Goal: Task Accomplishment & Management: Manage account settings

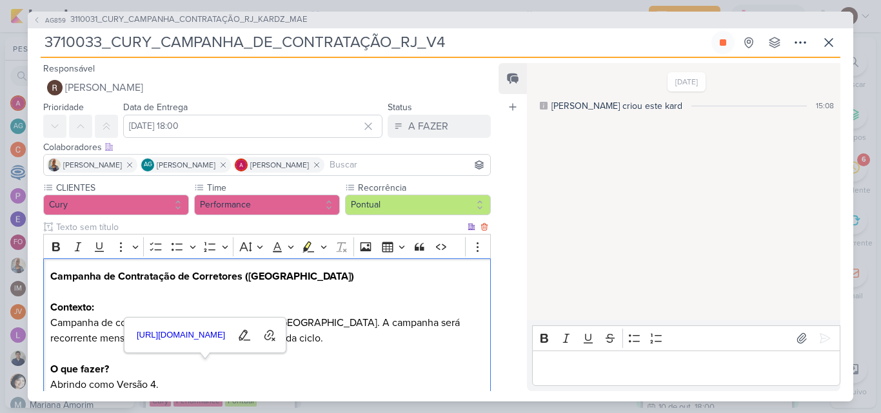
scroll to position [161, 0]
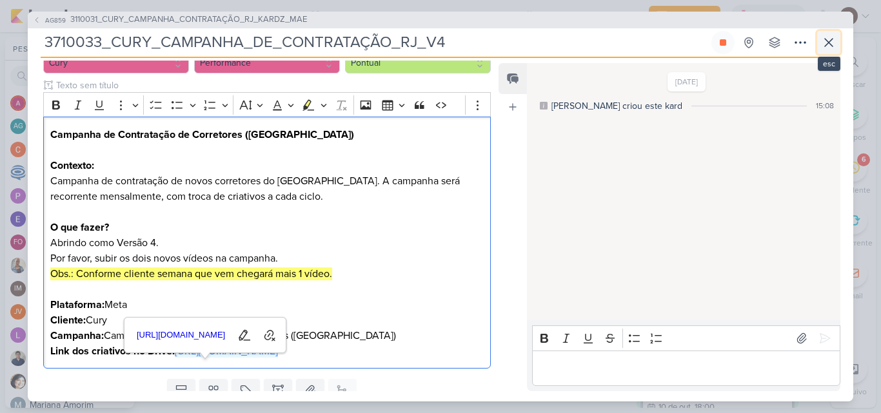
click at [825, 45] on icon at bounding box center [829, 43] width 8 height 8
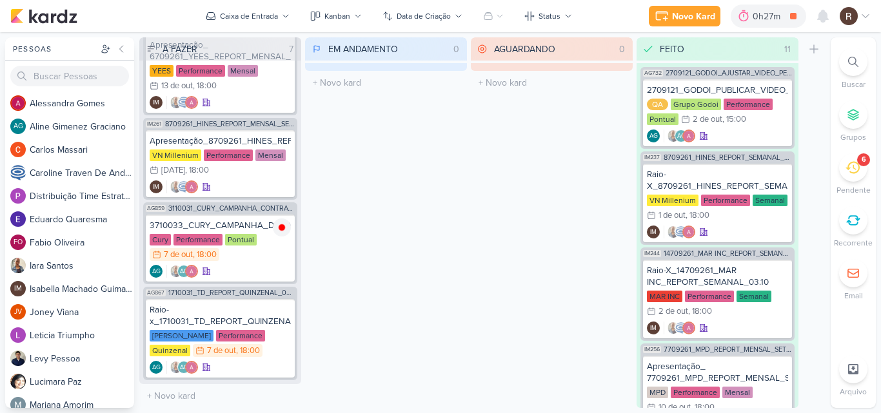
click at [848, 171] on icon at bounding box center [852, 168] width 14 height 14
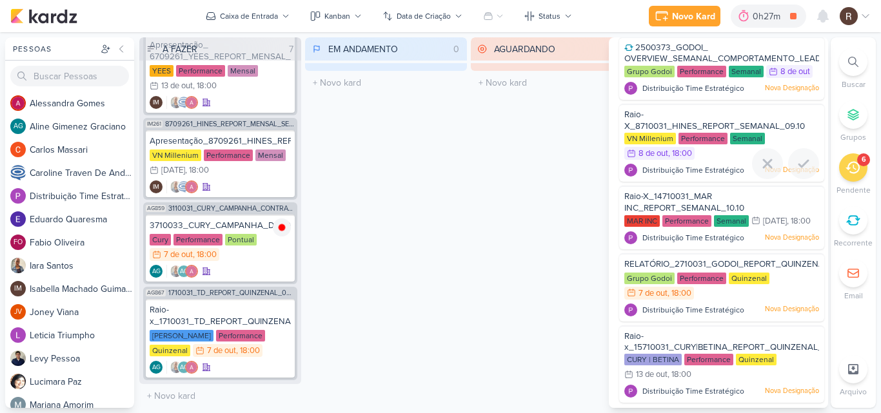
scroll to position [105, 0]
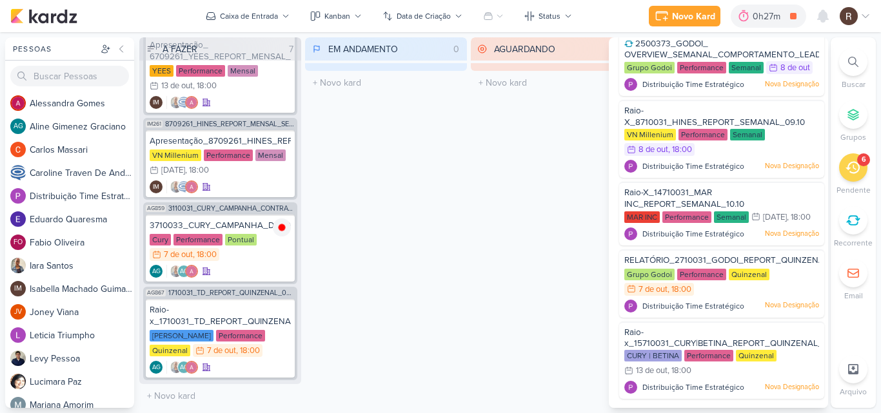
click at [514, 223] on div "AGUARDANDO 0 Mover Para Esquerda Mover Para Direita [GEOGRAPHIC_DATA] O título …" at bounding box center [552, 222] width 162 height 371
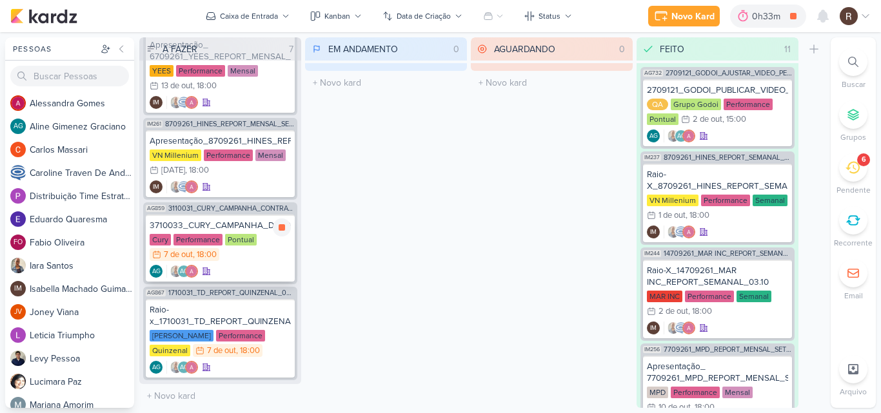
click at [230, 231] on div "3710033_CURY_CAMPANHA_DE_CONTRATAÇÃO_RJ_V4" at bounding box center [220, 226] width 141 height 12
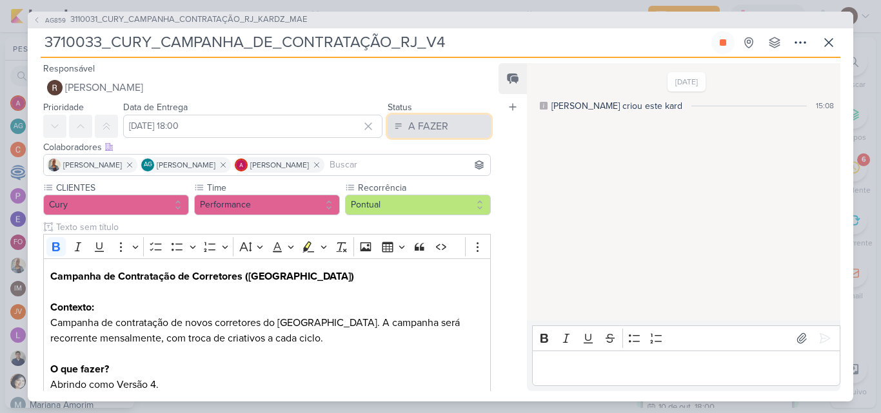
click at [429, 131] on div "A FAZER" at bounding box center [428, 126] width 40 height 15
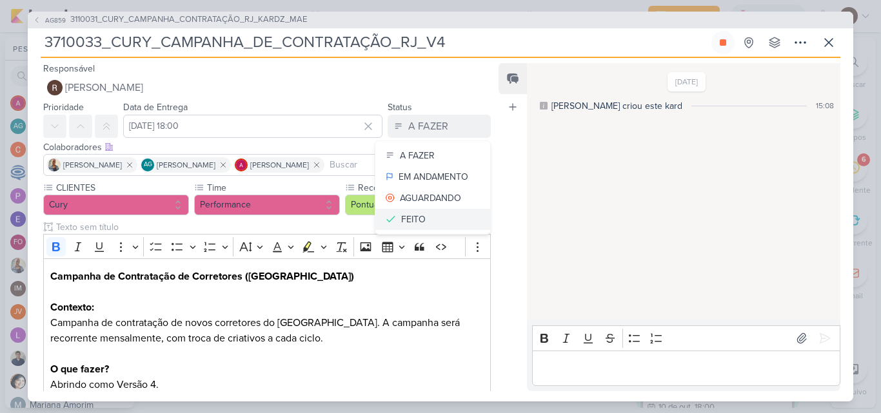
click at [404, 215] on div "FEITO" at bounding box center [413, 220] width 24 height 14
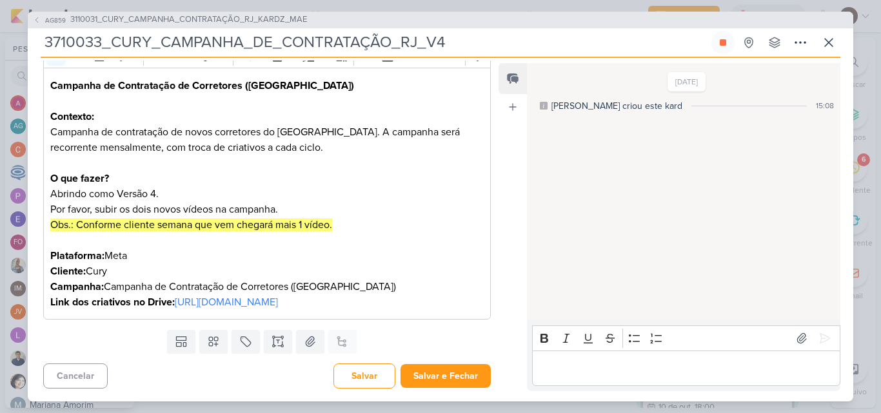
scroll to position [206, 0]
click at [453, 369] on button "Salvar e Fechar" at bounding box center [445, 376] width 90 height 24
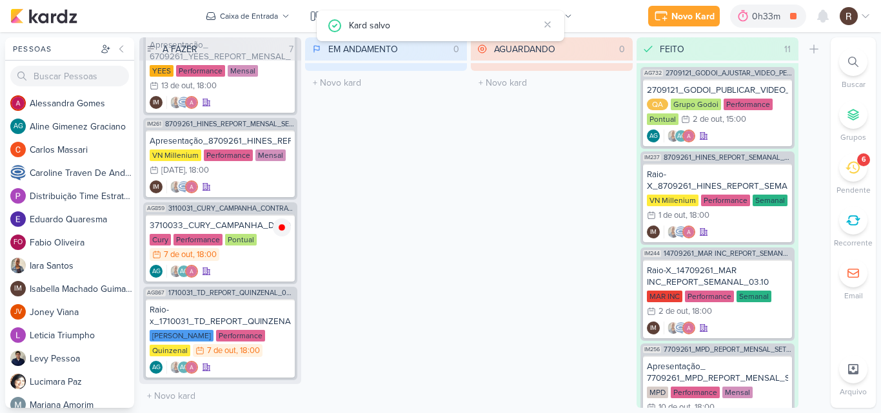
scroll to position [77, 0]
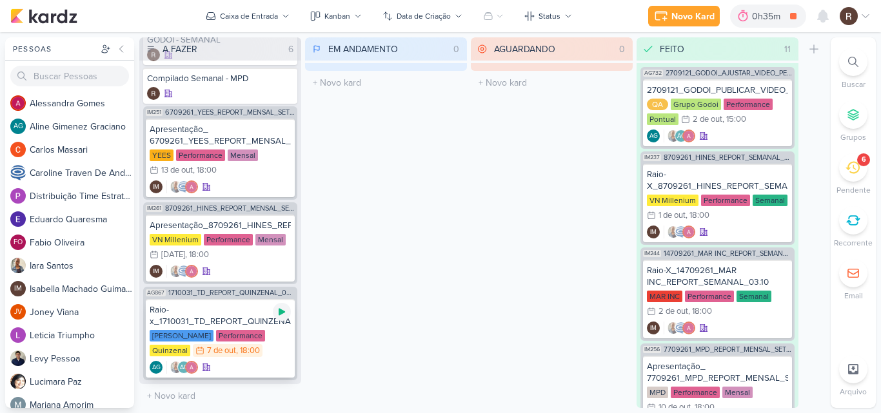
click at [288, 313] on div at bounding box center [282, 312] width 18 height 18
click at [235, 317] on div "Raio-x_1710031_TD_REPORT_QUINZENAL_08.10" at bounding box center [220, 315] width 141 height 23
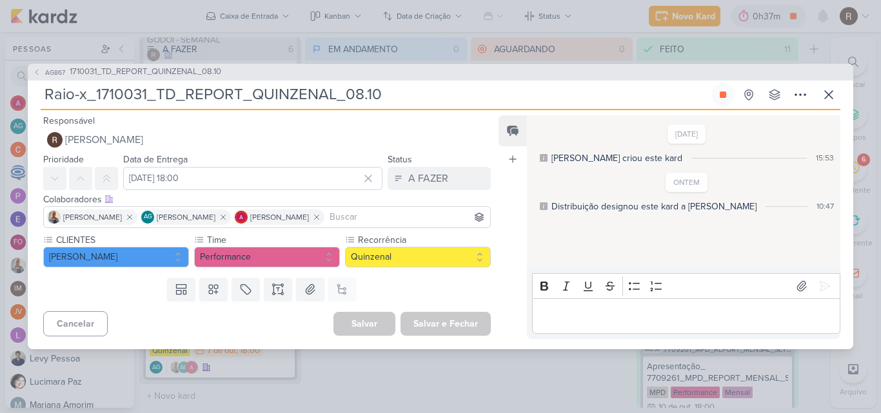
scroll to position [0, 0]
click at [556, 310] on p "Editor editing area: main" at bounding box center [685, 315] width 295 height 15
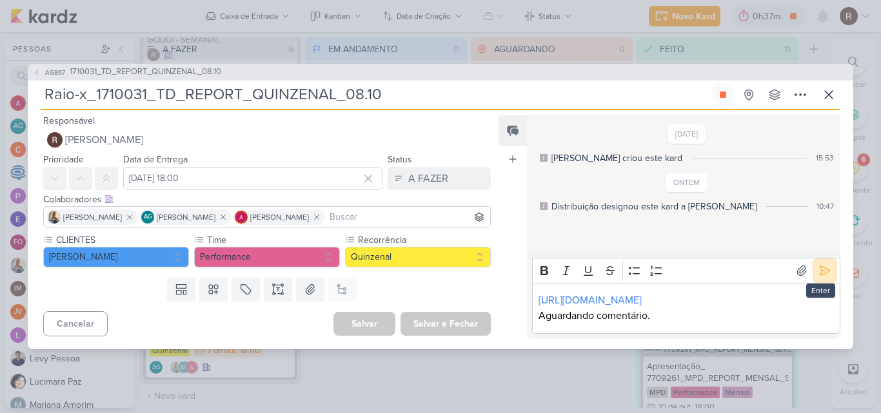
click at [820, 266] on icon at bounding box center [825, 271] width 10 height 10
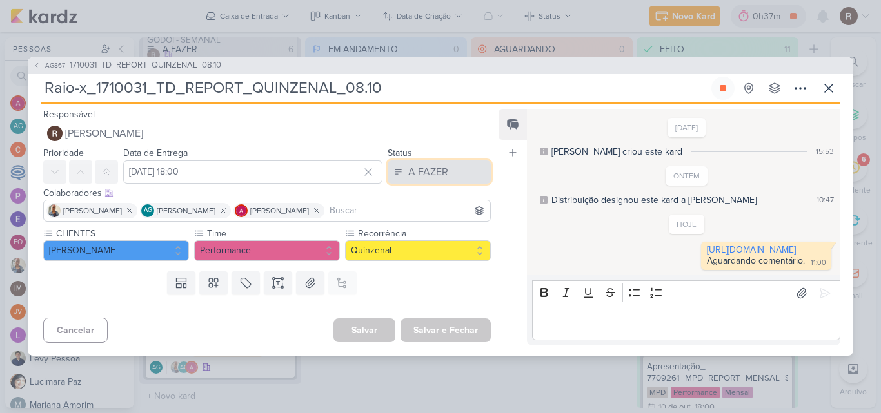
click at [415, 164] on div "A FAZER" at bounding box center [428, 171] width 40 height 15
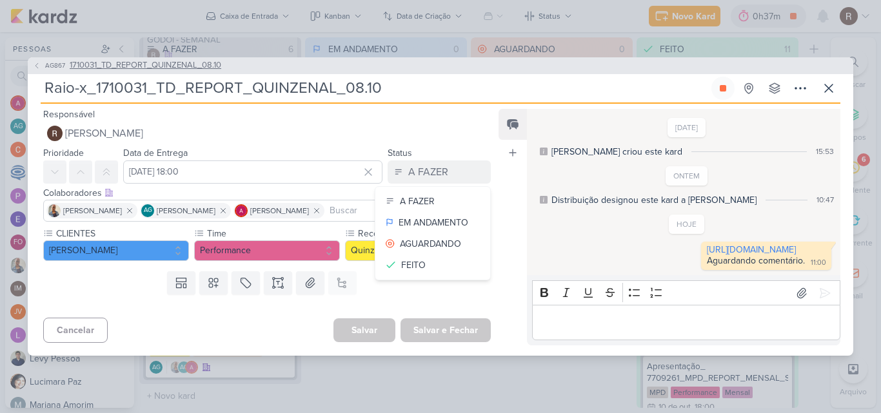
click at [210, 59] on span "1710031_TD_REPORT_QUINZENAL_08.10" at bounding box center [146, 65] width 152 height 13
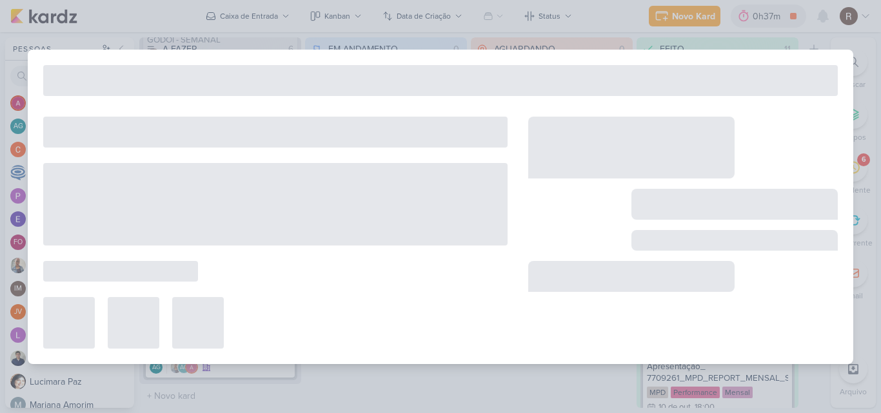
type input "1710031_TD_REPORT_QUINZENAL_08.10"
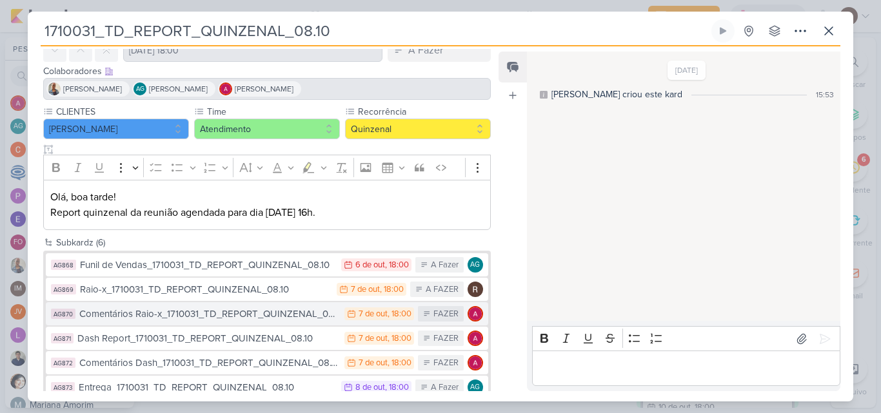
scroll to position [88, 0]
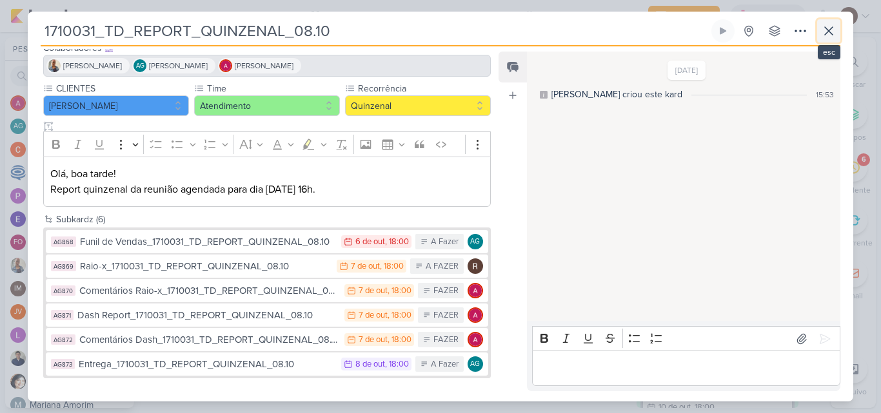
click at [825, 30] on icon at bounding box center [828, 30] width 15 height 15
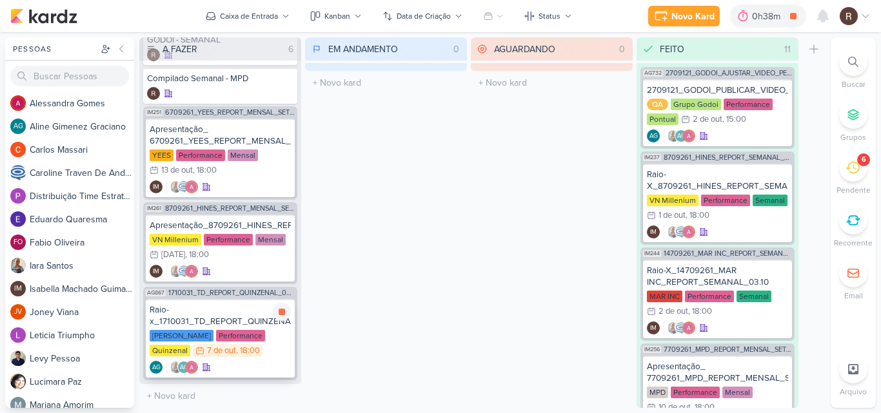
click at [222, 331] on div "Performance" at bounding box center [240, 336] width 49 height 12
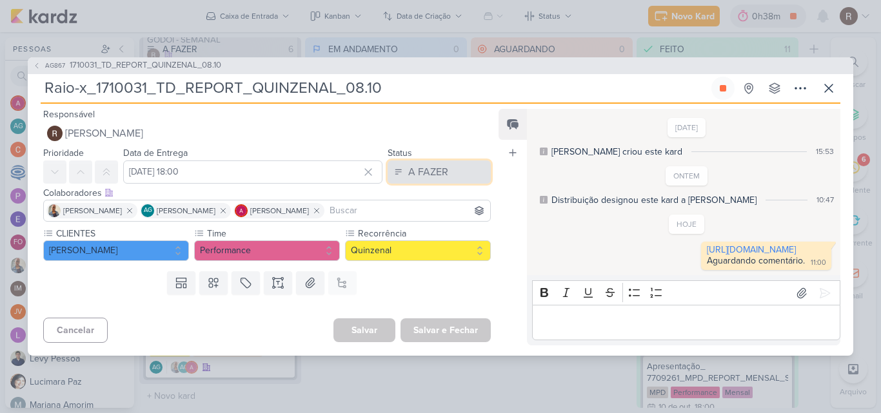
click at [445, 162] on button "A FAZER" at bounding box center [438, 172] width 103 height 23
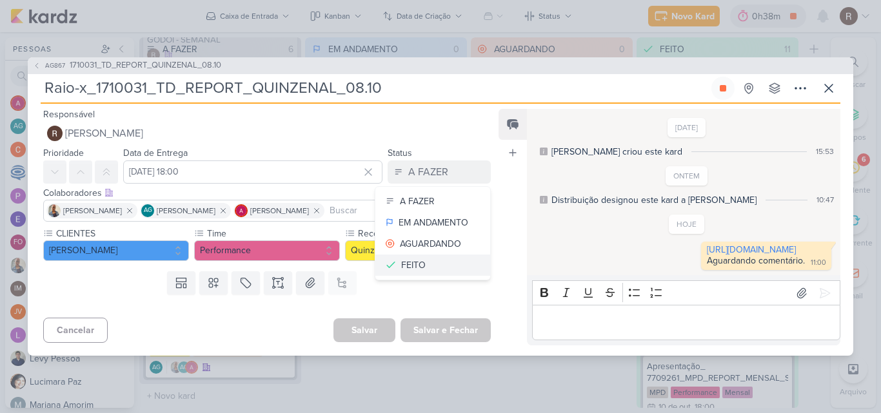
click at [420, 255] on button "FEITO" at bounding box center [432, 265] width 115 height 21
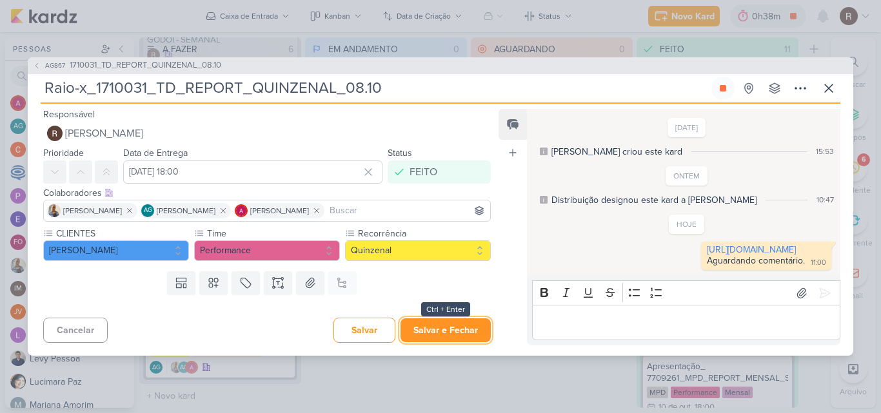
click at [442, 340] on button "Salvar e Fechar" at bounding box center [445, 330] width 90 height 24
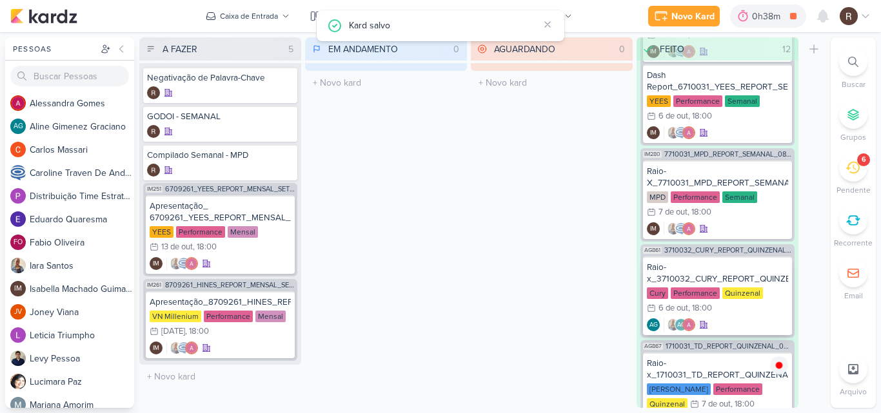
scroll to position [1009, 0]
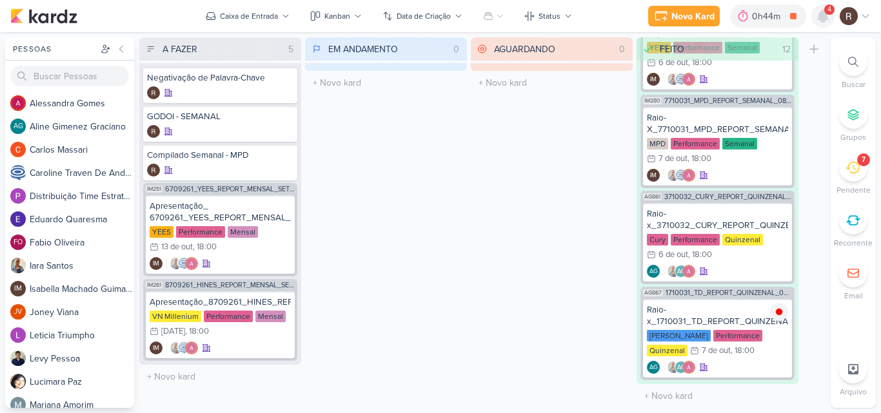
click at [823, 21] on icon at bounding box center [822, 16] width 10 height 12
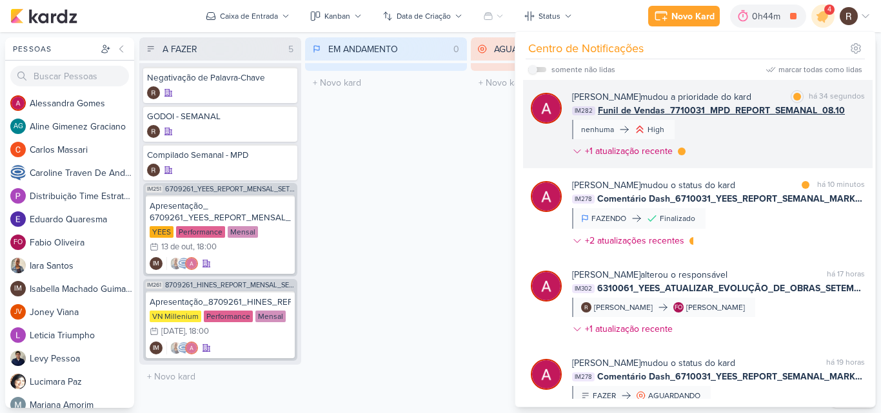
click at [726, 137] on div "[PERSON_NAME] mudou a prioridade do kard marcar como lida há 34 segundos IM282 …" at bounding box center [718, 126] width 293 height 73
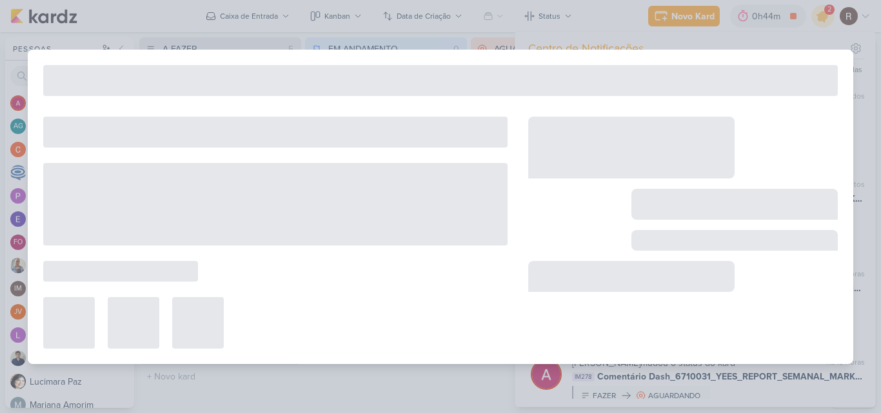
type input "Funil de Vendas_7710031_MPD_REPORT_SEMANAL_08.10"
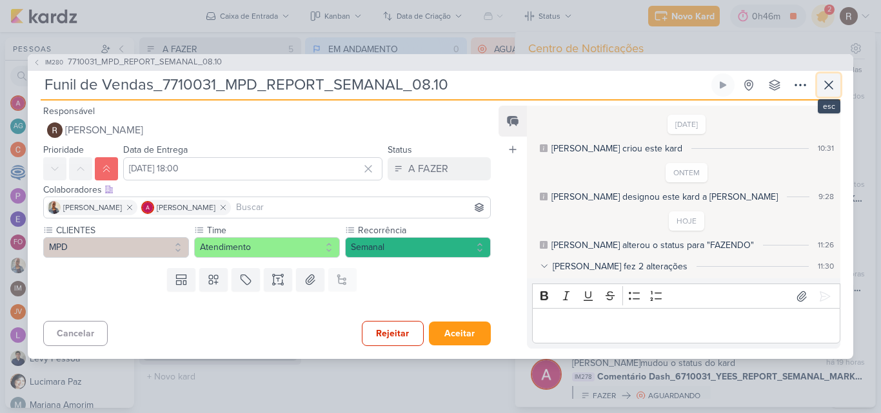
click at [827, 88] on icon at bounding box center [828, 84] width 15 height 15
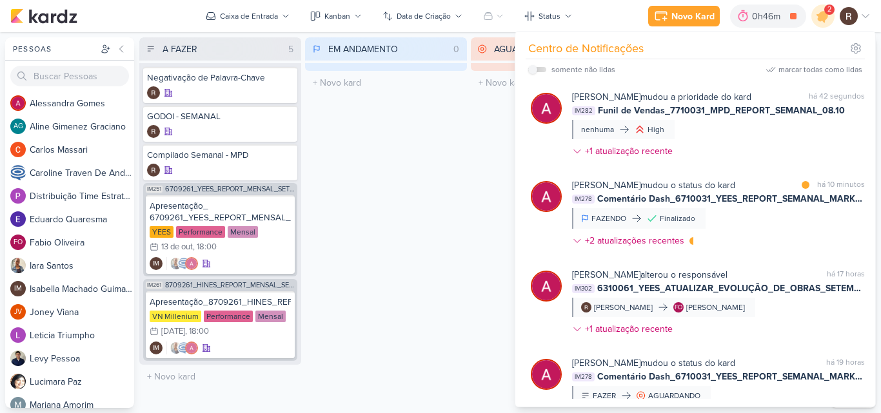
click at [432, 197] on div "EM ANDAMENTO 0 Mover Para Esquerda Mover Para Direita [GEOGRAPHIC_DATA] O títul…" at bounding box center [386, 222] width 162 height 371
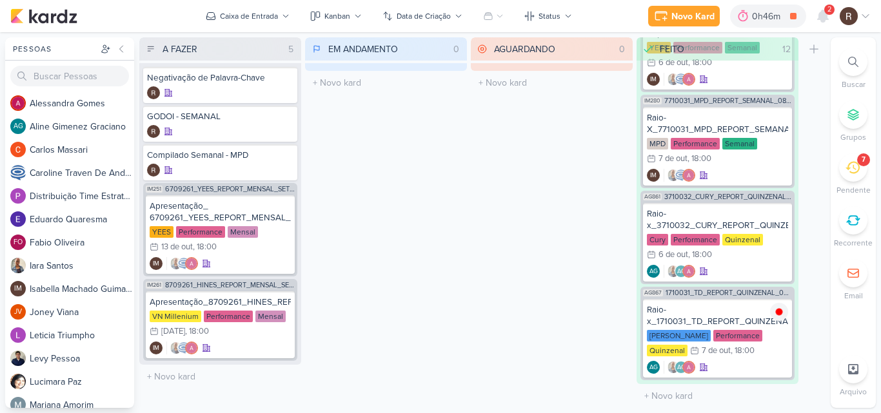
click at [850, 180] on div "7" at bounding box center [853, 167] width 28 height 28
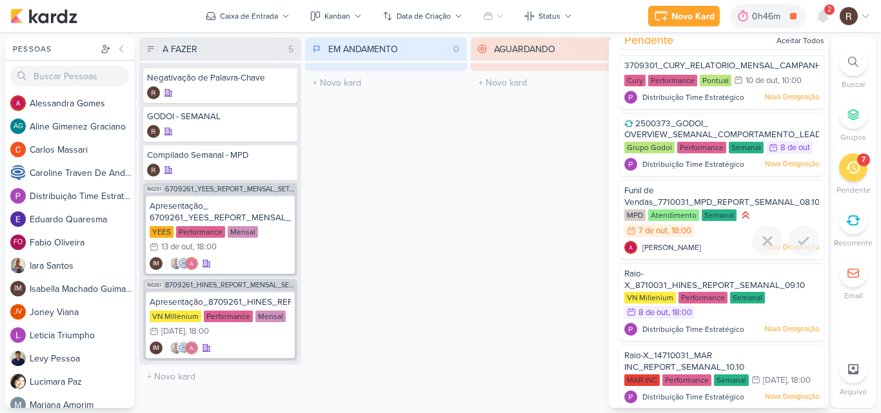
scroll to position [0, 0]
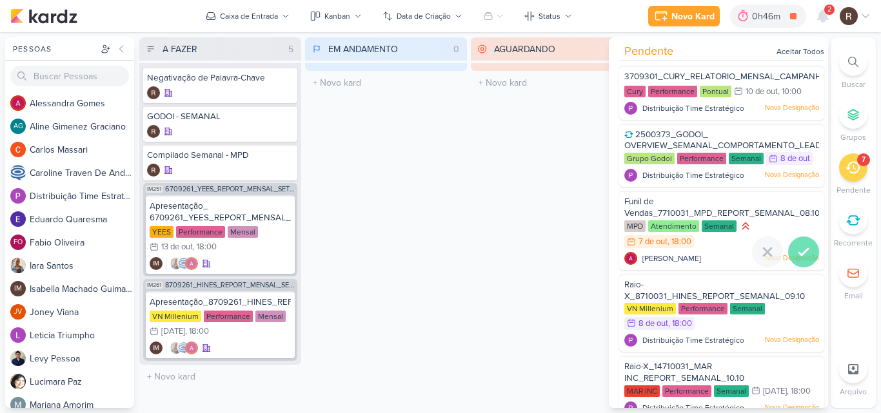
click at [798, 250] on icon at bounding box center [803, 251] width 15 height 15
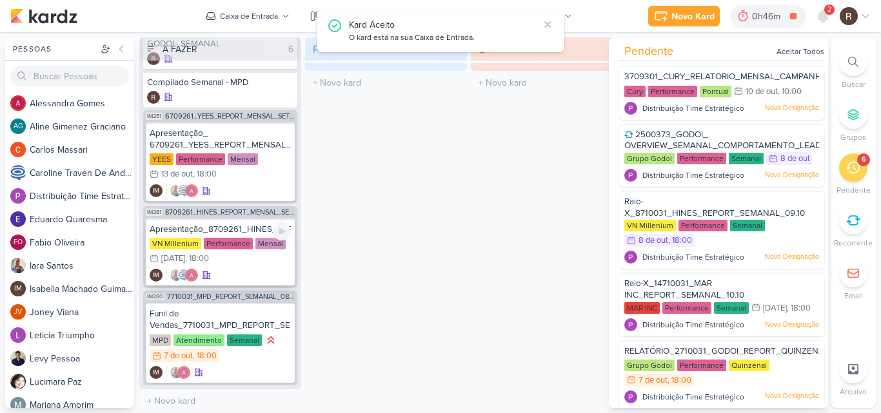
scroll to position [78, 0]
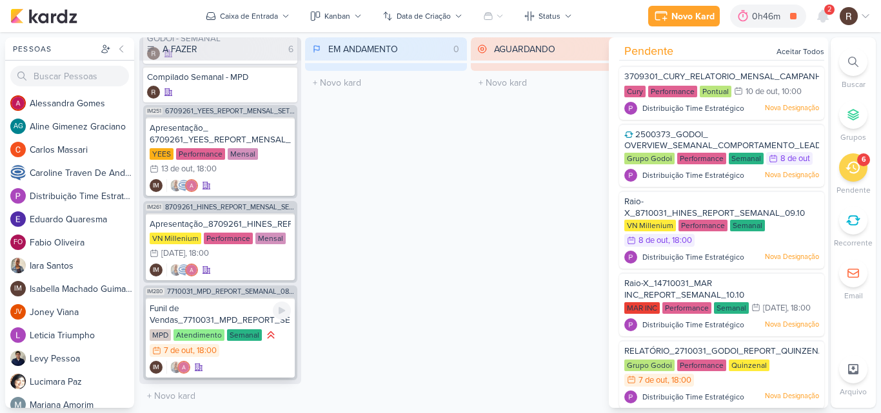
click at [206, 333] on div "Atendimento" at bounding box center [198, 335] width 51 height 12
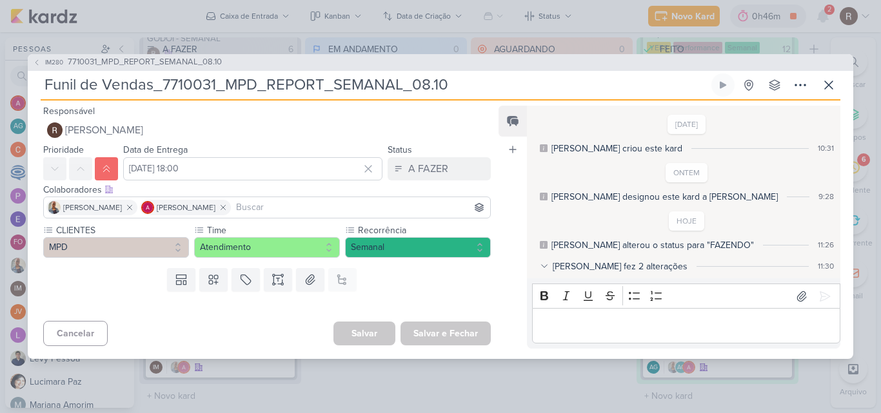
click at [569, 323] on p "Editor editing area: main" at bounding box center [685, 325] width 295 height 15
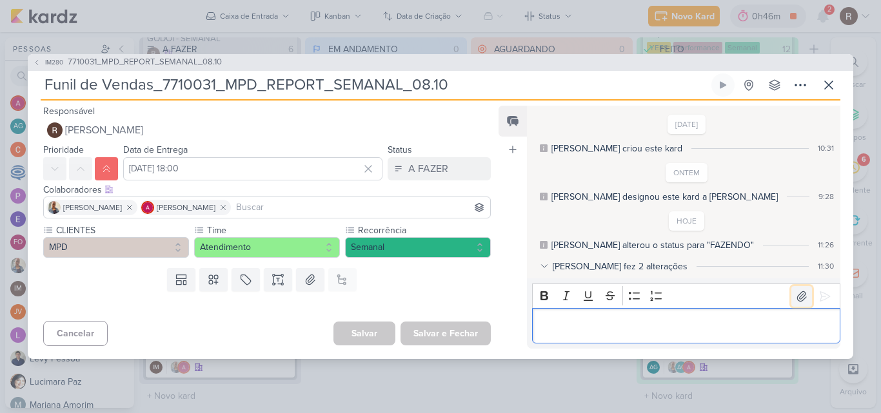
click at [791, 297] on button at bounding box center [801, 296] width 21 height 21
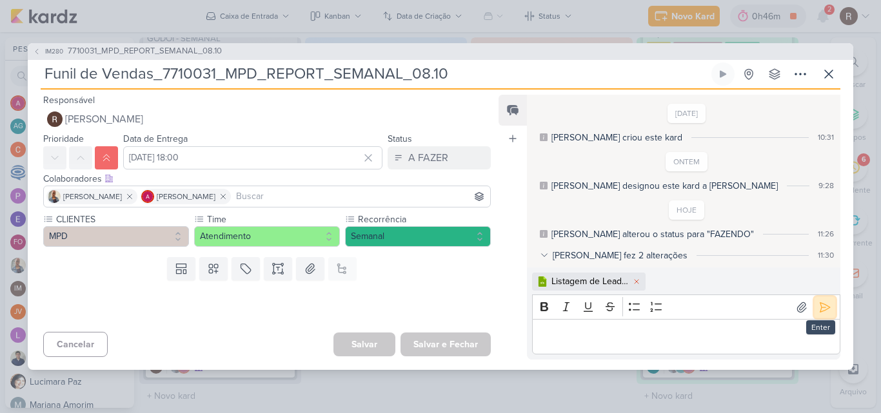
click at [820, 315] on button at bounding box center [824, 307] width 21 height 21
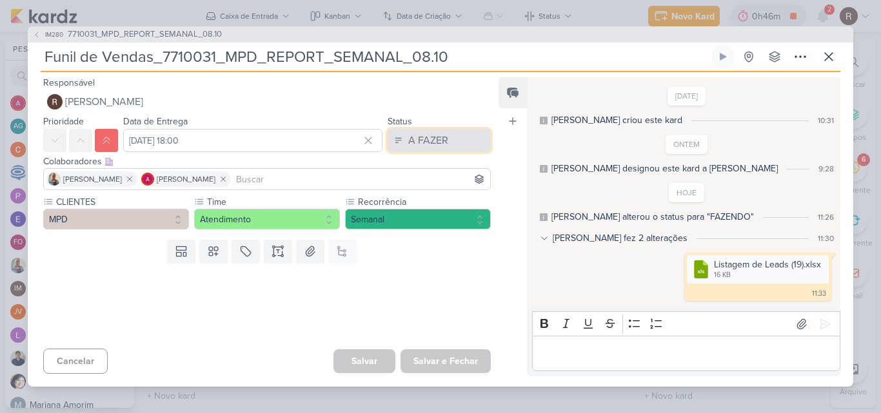
click at [435, 152] on button "A FAZER" at bounding box center [438, 140] width 103 height 23
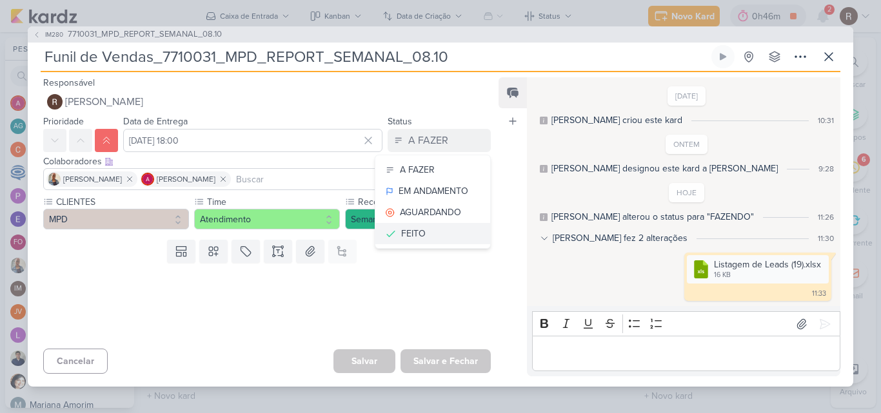
click at [416, 234] on div "FEITO" at bounding box center [413, 234] width 24 height 14
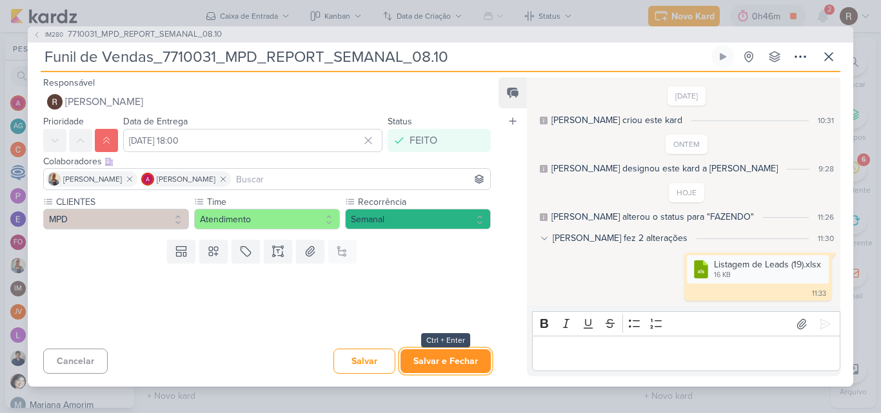
click at [444, 366] on button "Salvar e Fechar" at bounding box center [445, 361] width 90 height 24
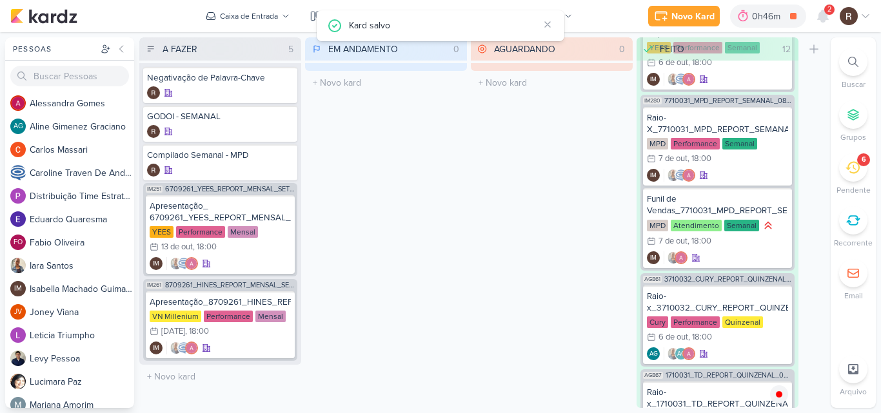
scroll to position [0, 0]
click at [827, 17] on icon at bounding box center [822, 16] width 10 height 12
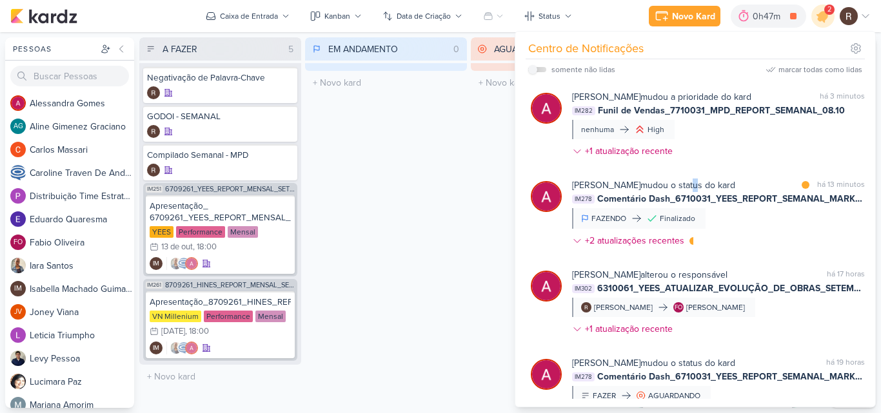
click at [699, 189] on div "[PERSON_NAME] mudou o status do kard" at bounding box center [653, 186] width 163 height 14
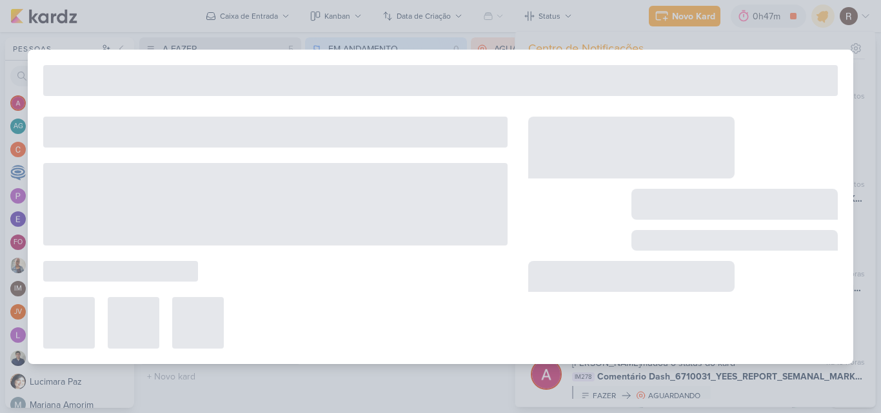
type input "Comentário Dash_6710031_YEES_REPORT_SEMANAL_MARKETING_07.10"
type input "6 de outubro de 2025 às 18:00"
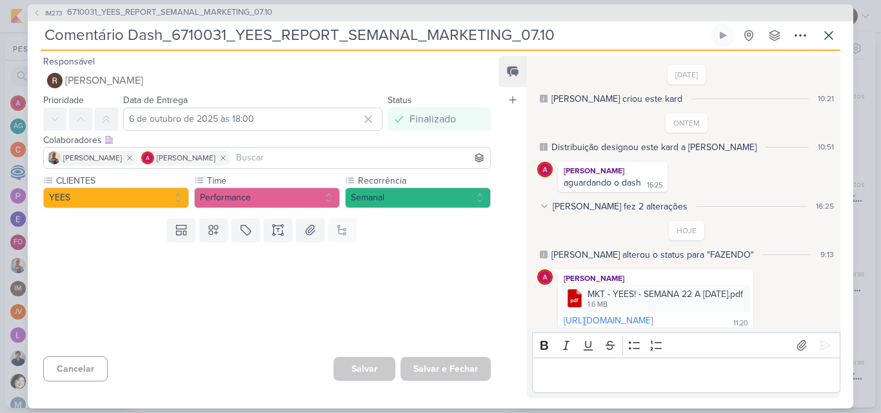
scroll to position [39, 0]
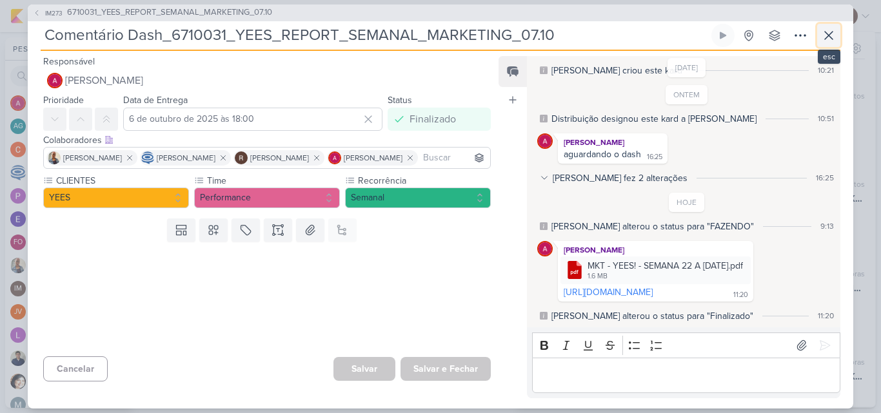
click at [825, 37] on icon at bounding box center [828, 35] width 15 height 15
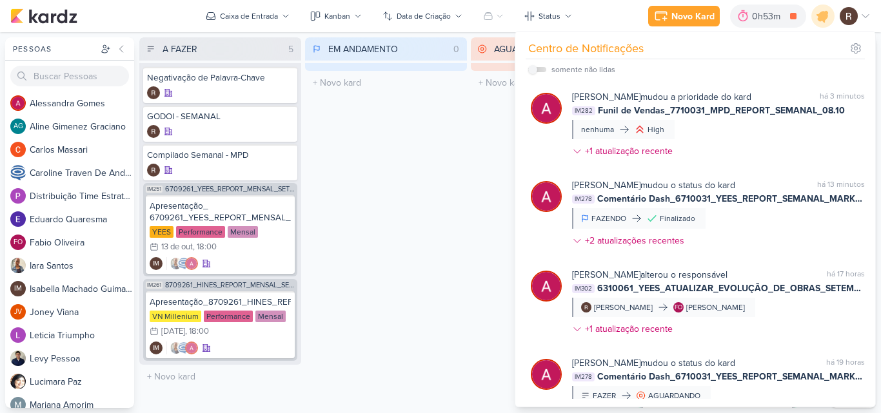
click at [398, 222] on div "EM ANDAMENTO 0 Mover Para Esquerda Mover Para Direita [GEOGRAPHIC_DATA] O títul…" at bounding box center [386, 222] width 162 height 371
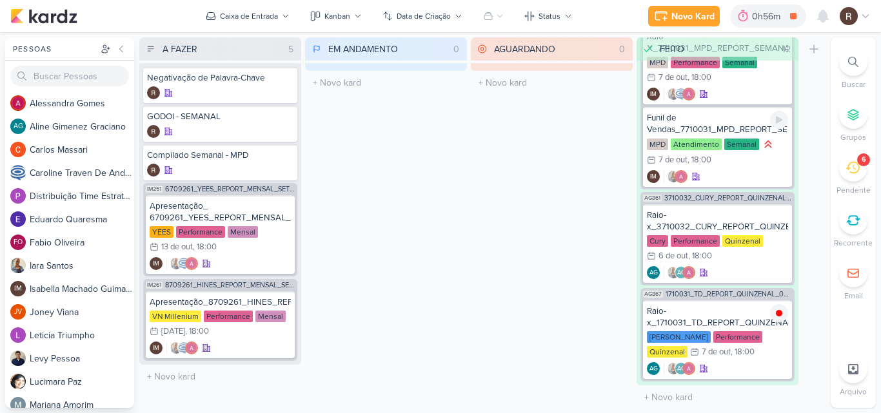
scroll to position [1091, 0]
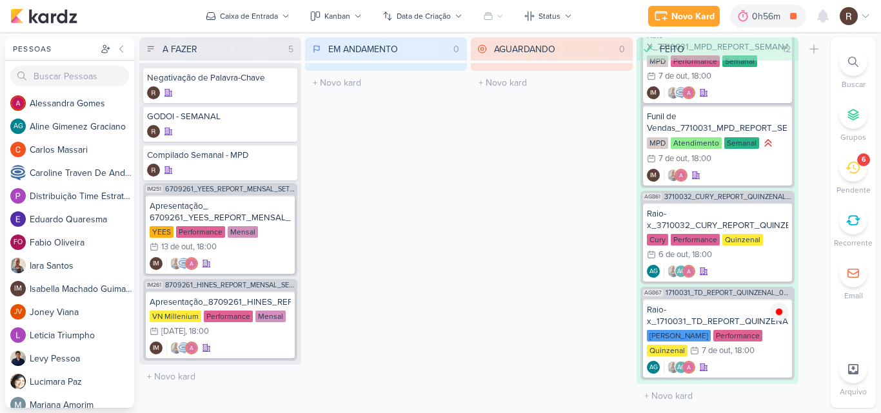
click at [847, 176] on div "6" at bounding box center [853, 167] width 28 height 28
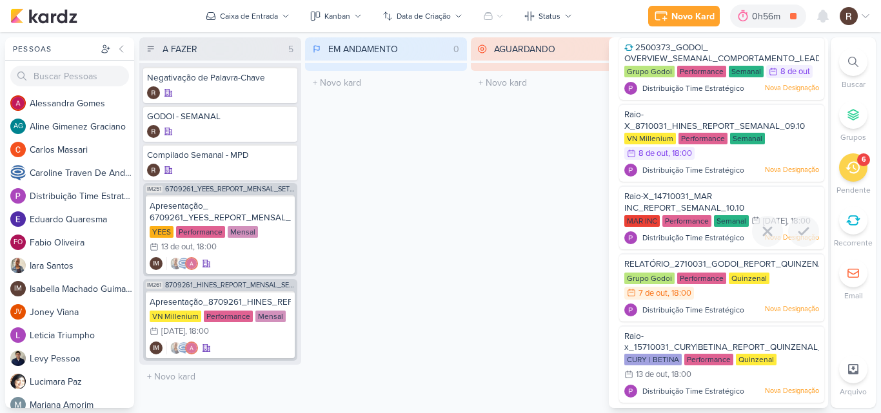
scroll to position [105, 0]
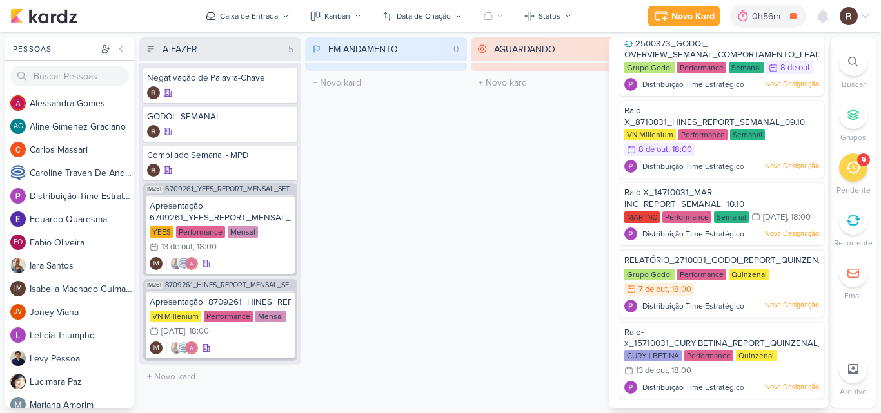
click at [558, 181] on div "AGUARDANDO 0 Mover Para Esquerda Mover Para Direita [GEOGRAPHIC_DATA] O título …" at bounding box center [552, 222] width 162 height 371
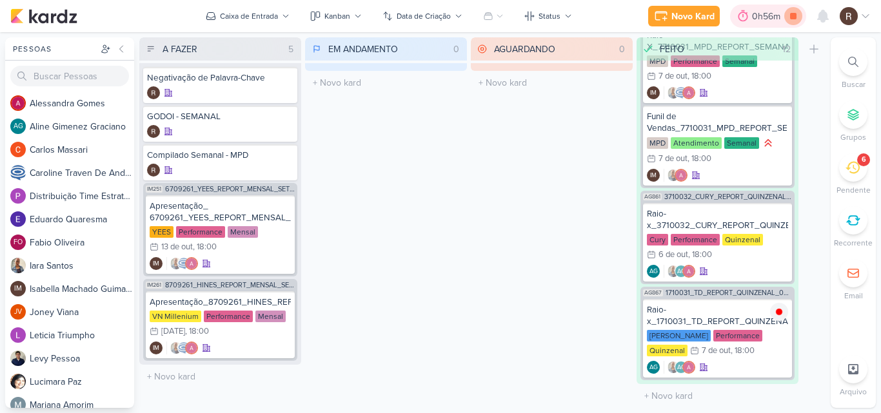
click at [791, 17] on icon at bounding box center [793, 16] width 6 height 6
click at [766, 17] on icon at bounding box center [760, 16] width 13 height 13
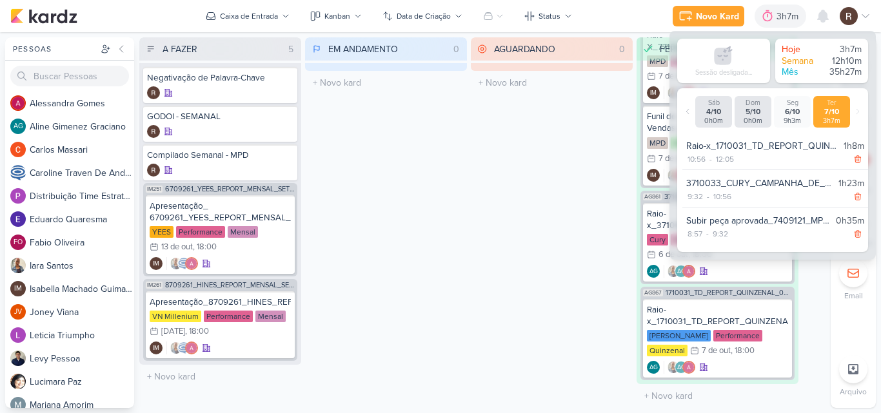
click at [460, 191] on div "EM ANDAMENTO 0 Mover Para Esquerda Mover Para Direita [GEOGRAPHIC_DATA] O títul…" at bounding box center [386, 222] width 162 height 371
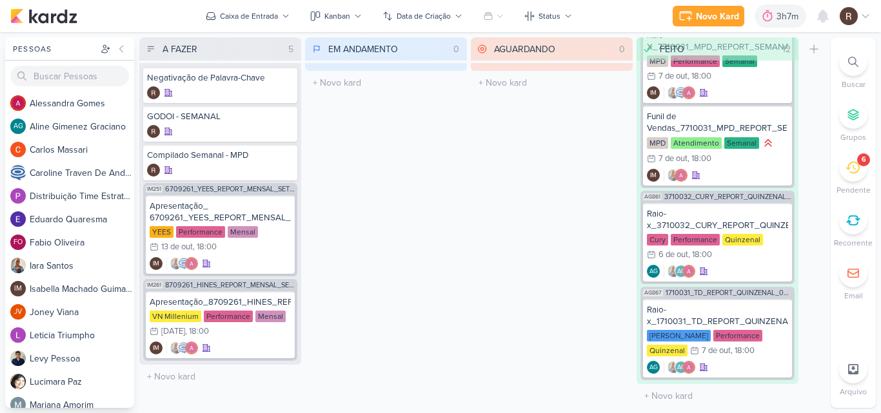
click at [849, 173] on icon at bounding box center [852, 168] width 14 height 14
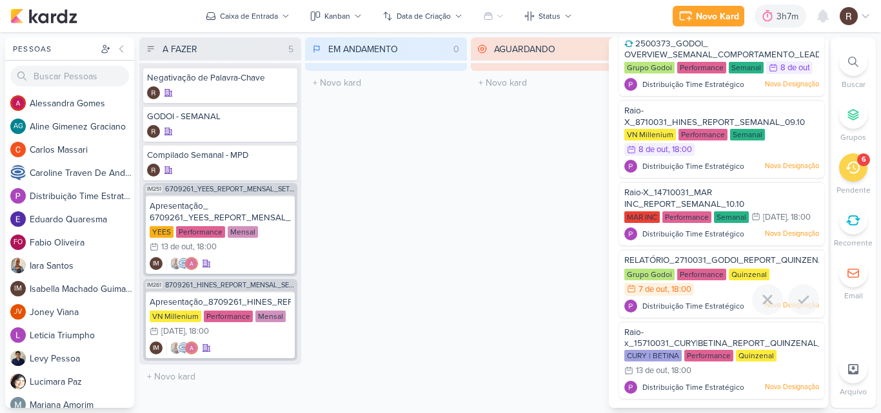
scroll to position [41, 0]
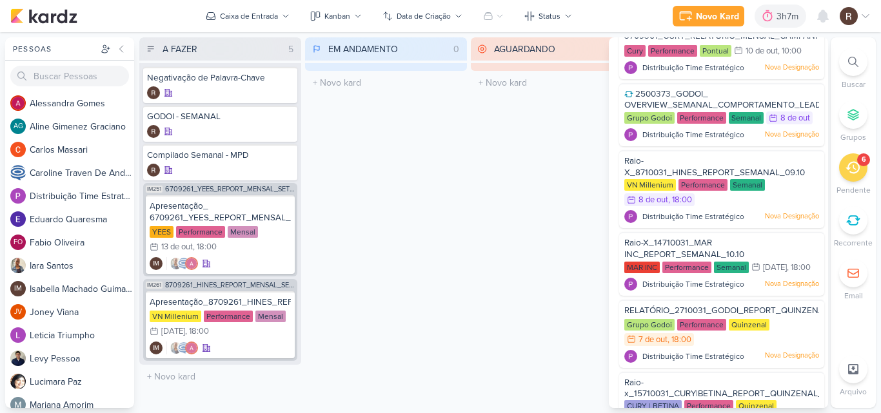
click at [470, 173] on div "A FAZER 5 Mover Para Esquerda Mover Para Direita [GEOGRAPHIC_DATA] Negativação …" at bounding box center [482, 222] width 686 height 371
